Goal: Information Seeking & Learning: Check status

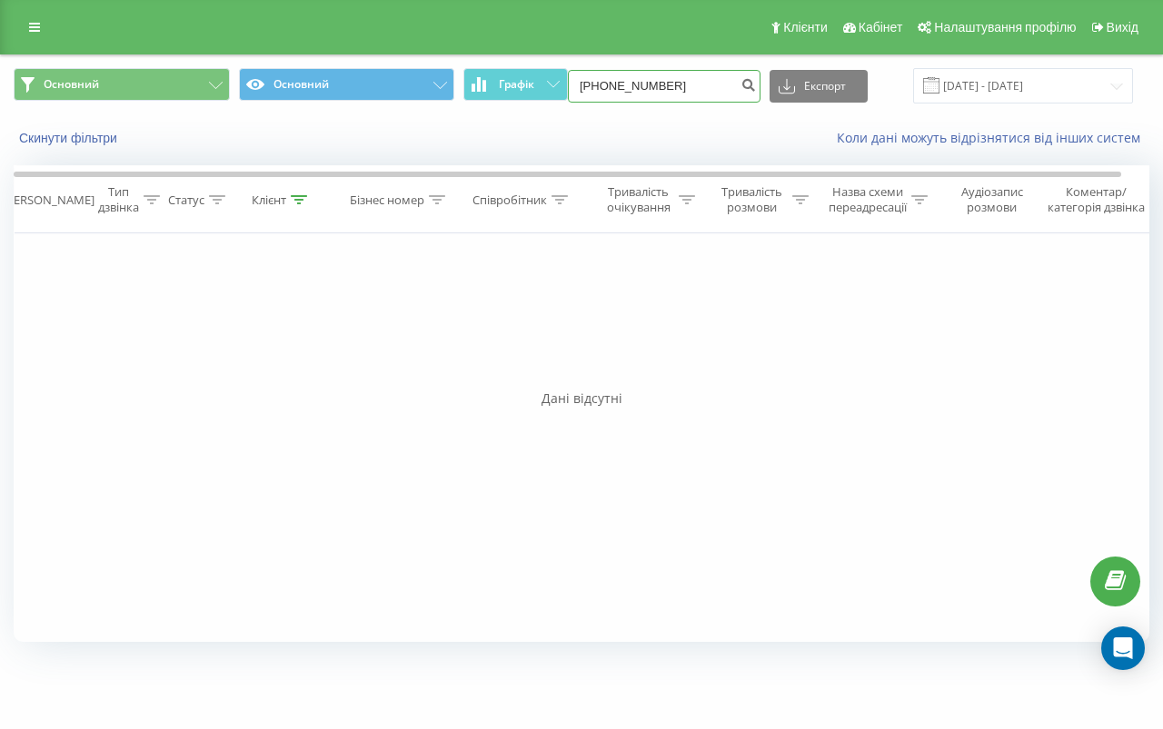
click at [705, 93] on input "[PHONE_NUMBER]" at bounding box center [664, 86] width 193 height 33
paste input "380964767851"
click at [636, 86] on input "[PHONE_NUMBER]" at bounding box center [664, 86] width 193 height 33
type input "0964767851"
click at [756, 86] on icon "submit" at bounding box center [747, 82] width 15 height 11
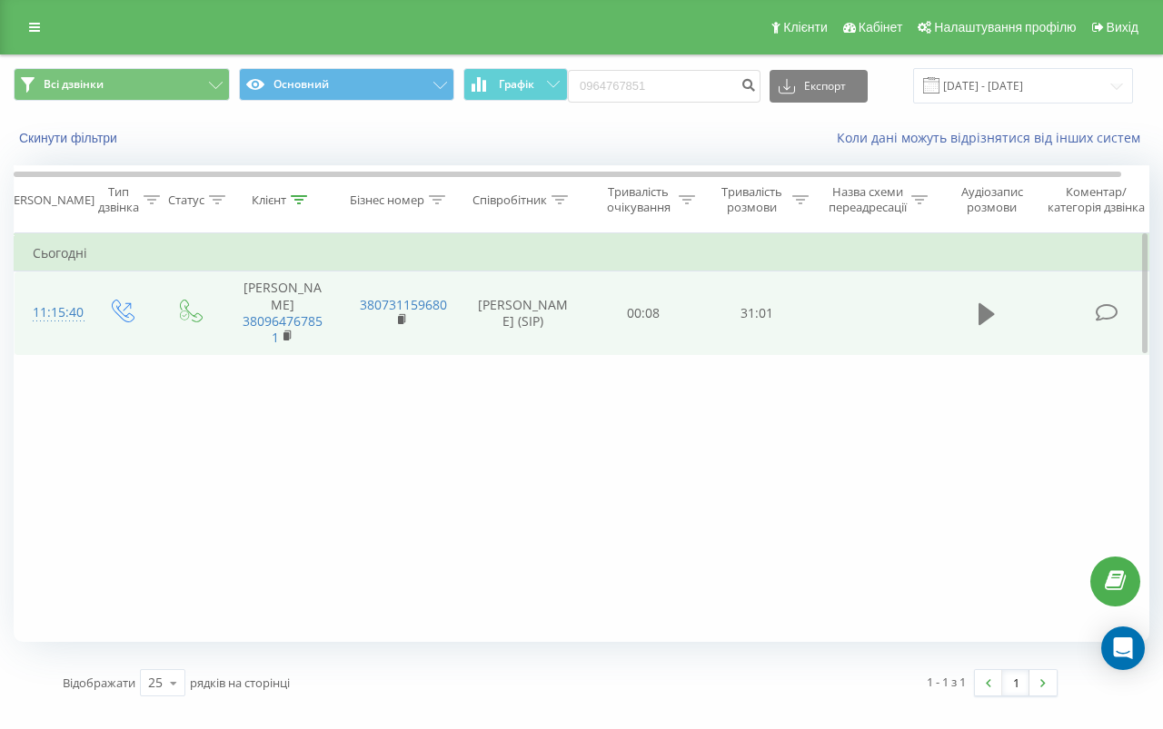
click at [988, 315] on icon at bounding box center [986, 314] width 16 height 22
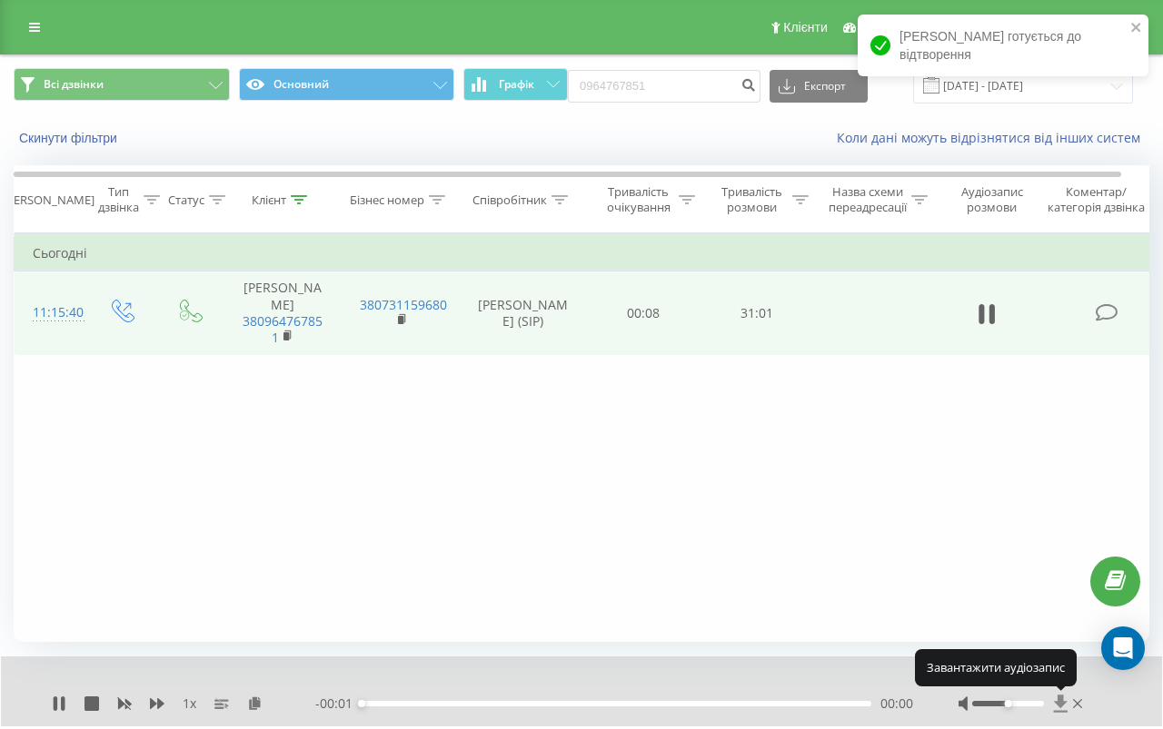
click at [1057, 702] on icon at bounding box center [1061, 703] width 14 height 17
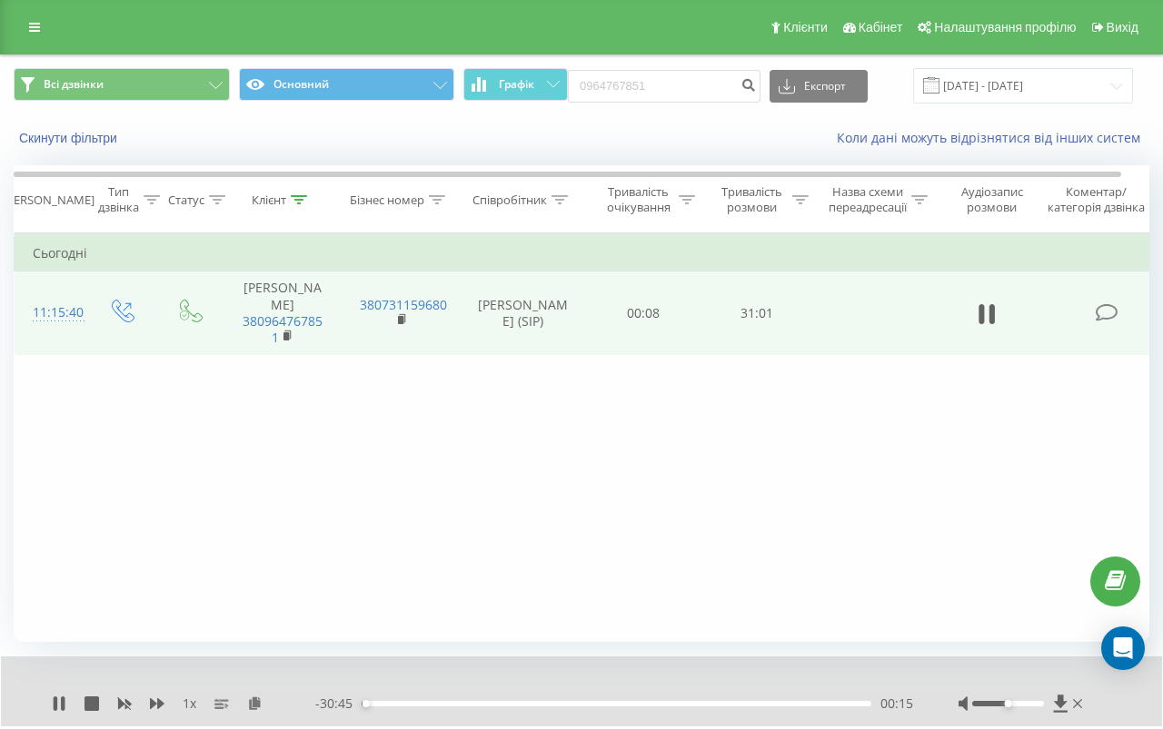
click at [803, 500] on div "Фільтрувати за умовою Дорівнює Введіть значення Скасувати OK Фільтрувати за умо…" at bounding box center [581, 437] width 1135 height 409
click at [60, 701] on icon at bounding box center [59, 704] width 15 height 15
